Goal: Manage account settings

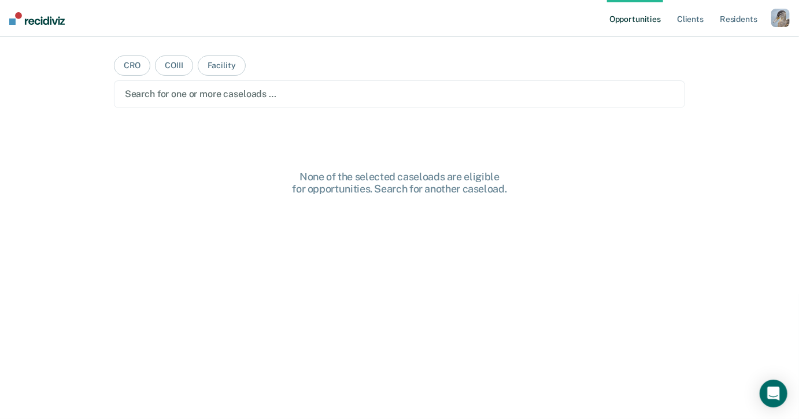
click at [245, 139] on main "CRO COIII Facility Search for one or more caseloads … None of the selected case…" at bounding box center [400, 214] width 600 height 355
click at [773, 14] on div "button" at bounding box center [781, 18] width 19 height 19
click at [712, 46] on link "Profile" at bounding box center [734, 47] width 93 height 10
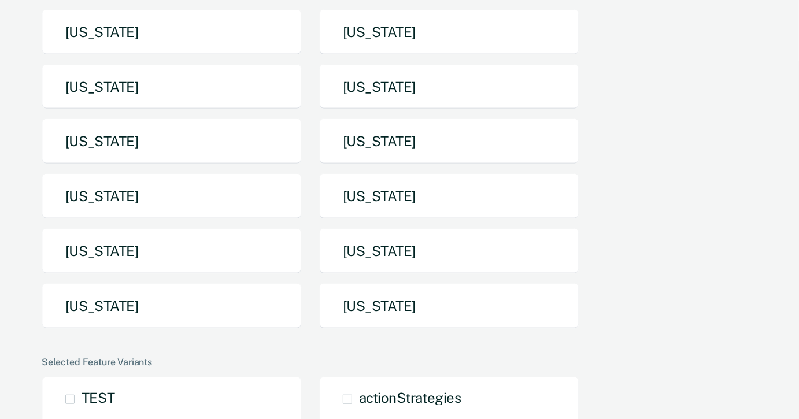
scroll to position [213, 0]
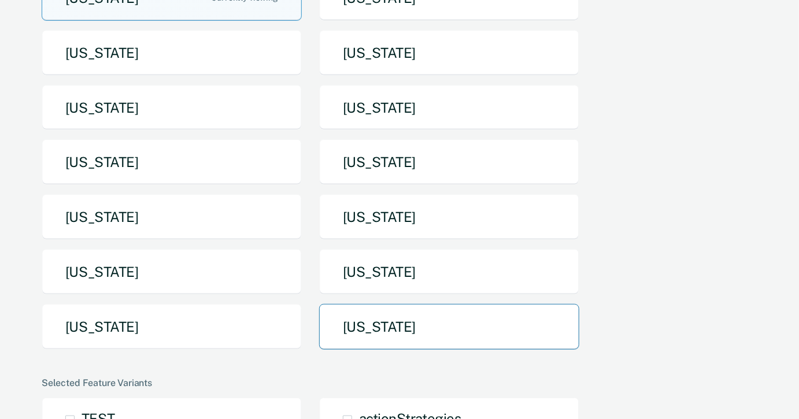
click at [364, 304] on button "[US_STATE]" at bounding box center [449, 327] width 260 height 46
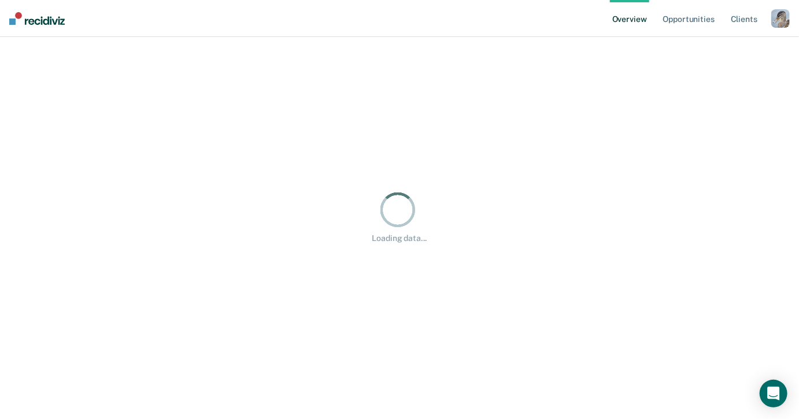
click at [784, 16] on div "button" at bounding box center [781, 18] width 19 height 19
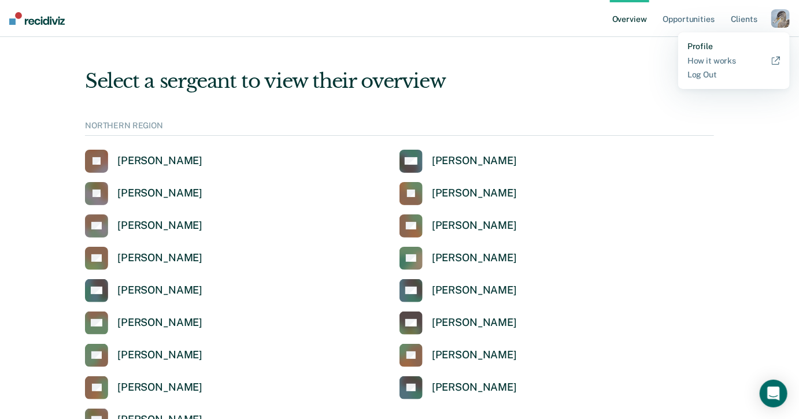
click at [688, 43] on link "Profile" at bounding box center [734, 47] width 93 height 10
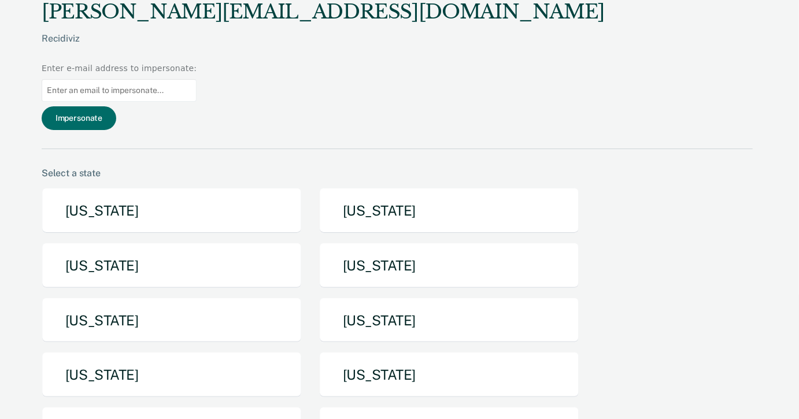
click at [197, 79] on input at bounding box center [119, 90] width 155 height 23
type input "[EMAIL_ADDRESS][US_STATE][DOMAIN_NAME]"
click at [116, 106] on button "Impersonate" at bounding box center [79, 118] width 75 height 24
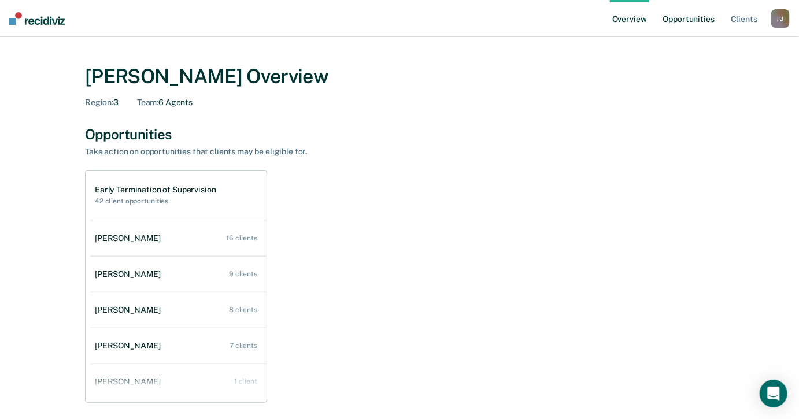
click at [677, 12] on link "Opportunities" at bounding box center [689, 18] width 56 height 37
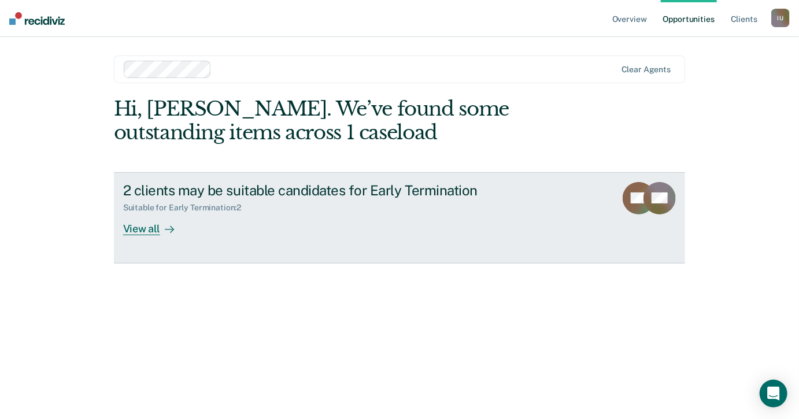
click at [394, 222] on div "2 clients may be suitable candidates for Early Termination Suitable for Early T…" at bounding box center [340, 208] width 434 height 53
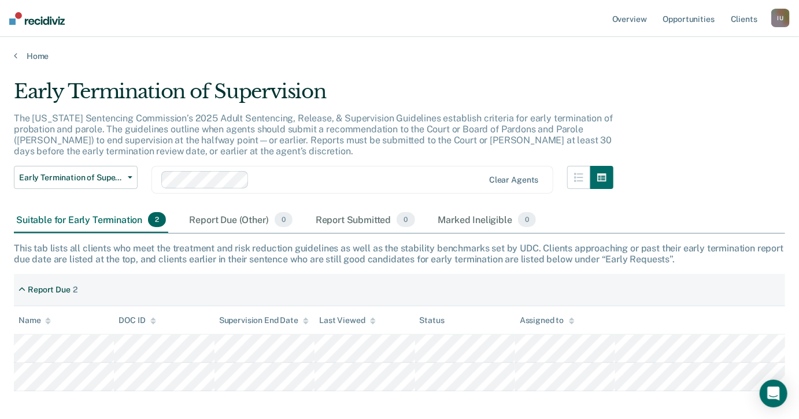
click at [347, 175] on div at bounding box center [369, 180] width 230 height 13
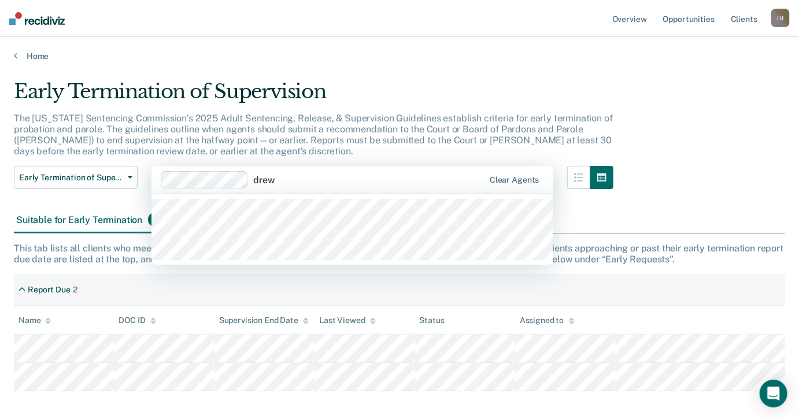
type input "[PERSON_NAME]"
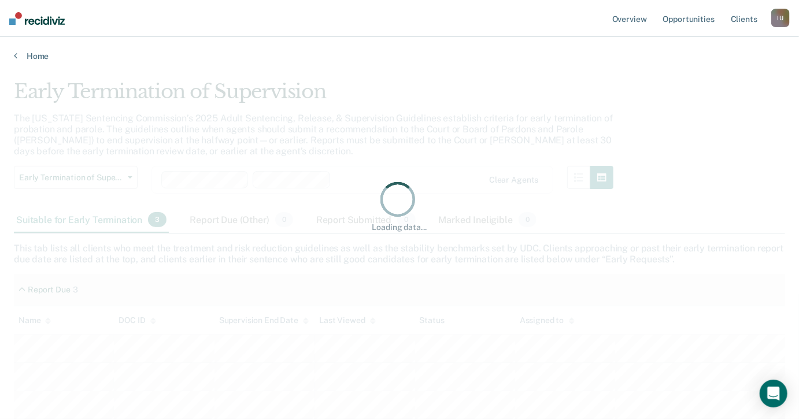
click at [441, 107] on div "Loading data..." at bounding box center [400, 206] width 772 height 253
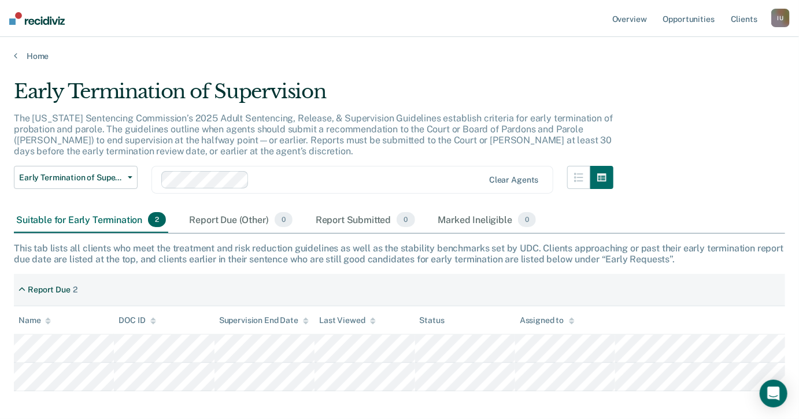
click at [352, 149] on div "The [US_STATE] Sentencing Commission’s 2025 Adult Sentencing, Release, & Superv…" at bounding box center [314, 140] width 600 height 54
click at [751, 20] on link "Client s" at bounding box center [744, 18] width 31 height 37
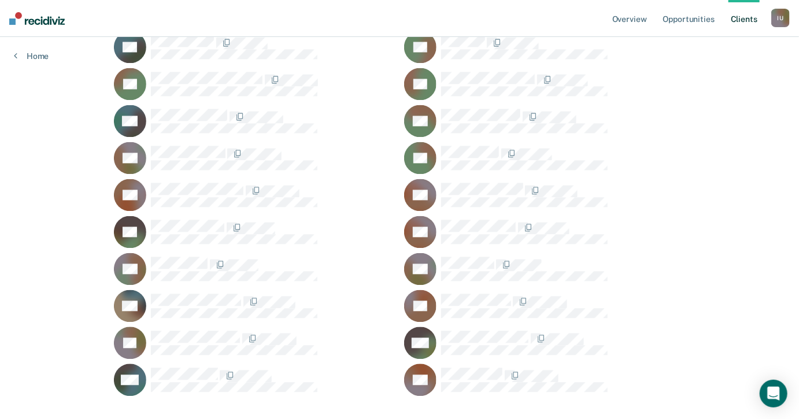
scroll to position [979, 0]
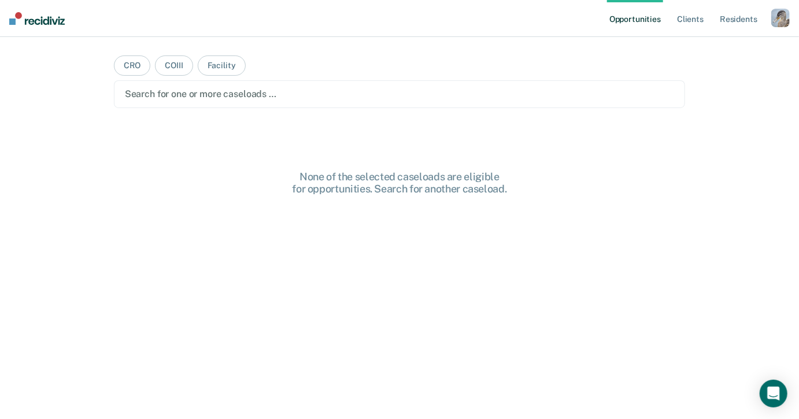
click at [788, 12] on div "button" at bounding box center [781, 18] width 19 height 19
click at [706, 45] on link "Profile" at bounding box center [734, 47] width 93 height 10
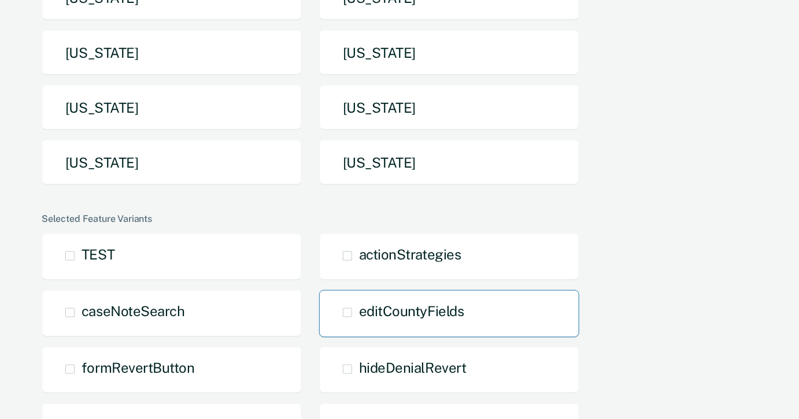
scroll to position [325, 0]
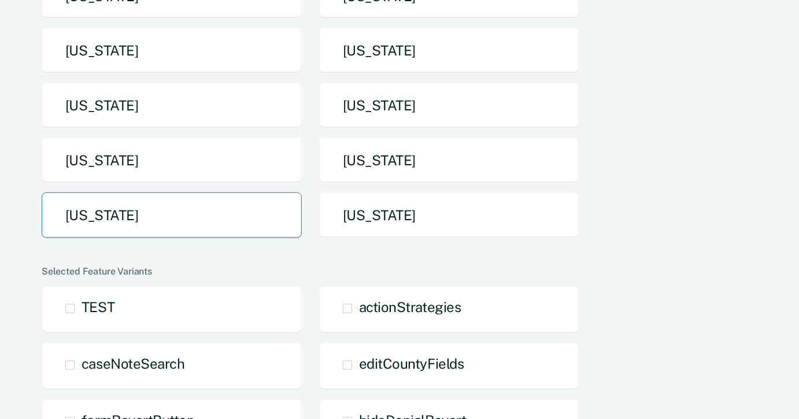
click at [230, 193] on button "[US_STATE]" at bounding box center [172, 216] width 260 height 46
